Goal: Navigation & Orientation: Find specific page/section

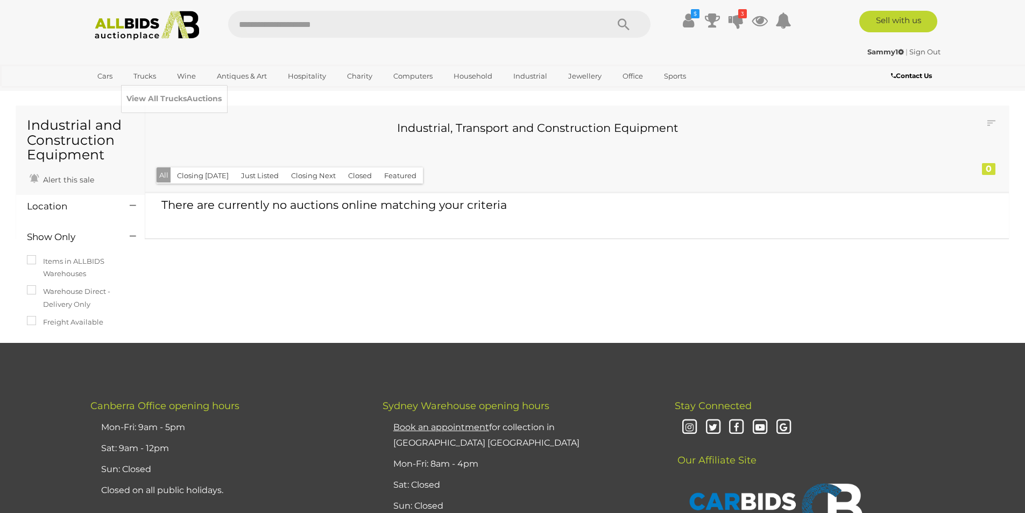
click at [149, 98] on link "View All Trucks Auctions" at bounding box center [173, 98] width 95 height 17
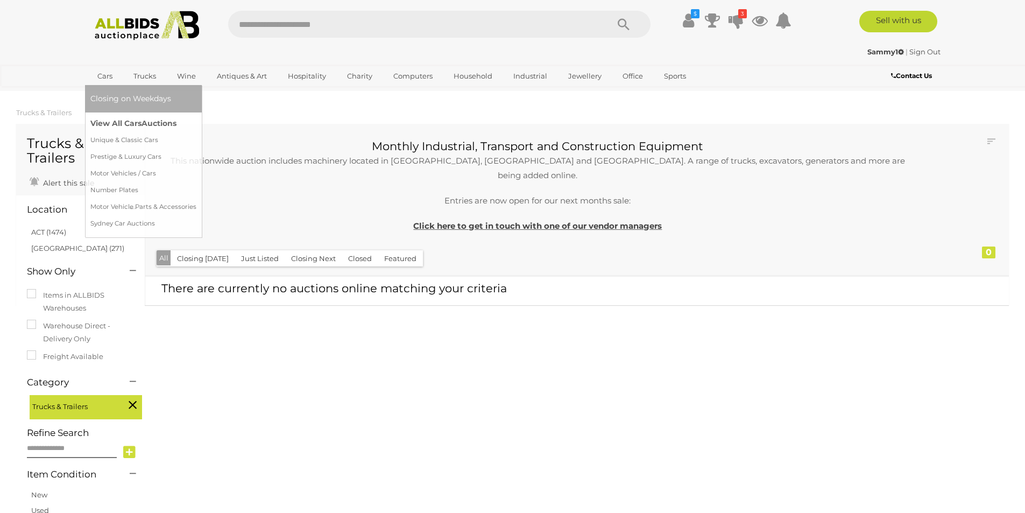
click at [103, 122] on link "View All Cars Auctions" at bounding box center [143, 123] width 106 height 17
